Goal: Find specific page/section: Find specific page/section

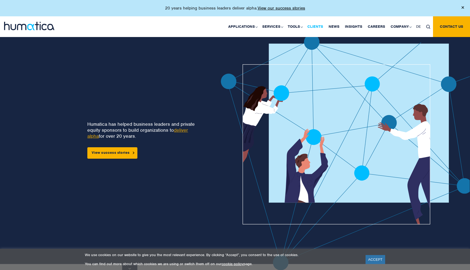
click at [311, 26] on link "Clients" at bounding box center [315, 26] width 21 height 21
